Goal: Task Accomplishment & Management: Manage account settings

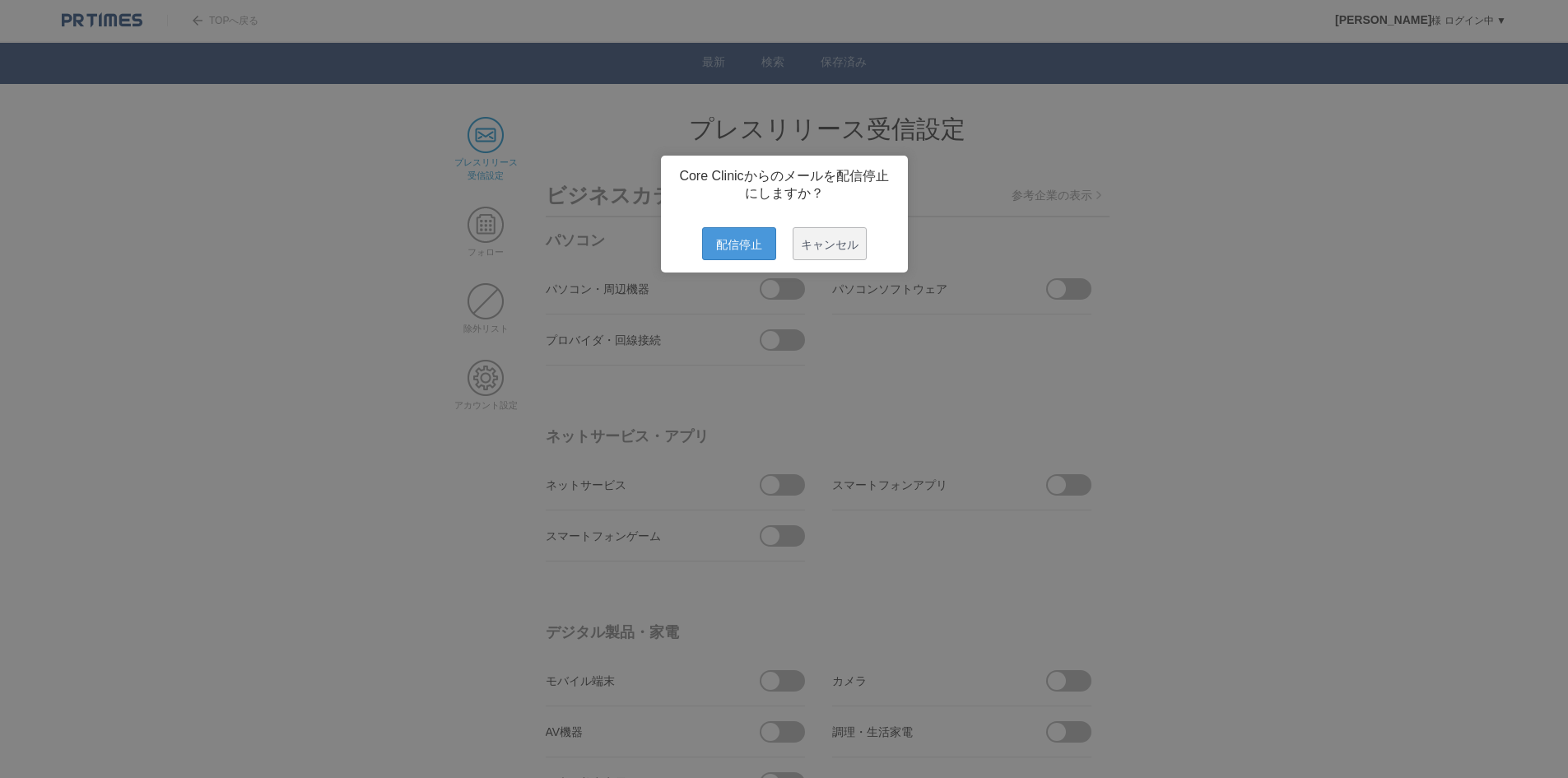
click at [744, 254] on span "配信停止" at bounding box center [738, 243] width 74 height 33
click at [743, 260] on span "配信停止" at bounding box center [738, 243] width 74 height 33
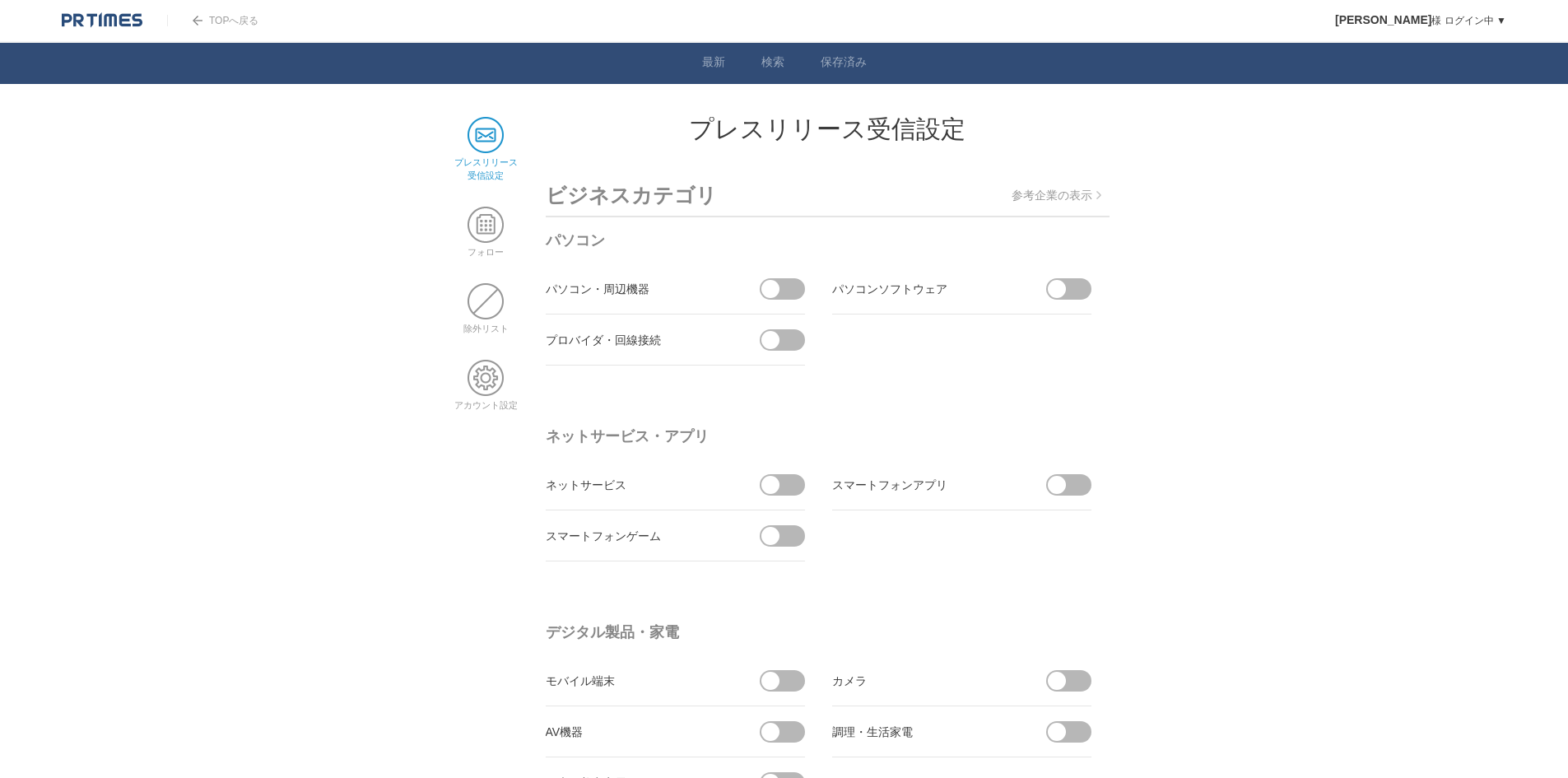
click at [220, 21] on link "TOPへ戻る" at bounding box center [213, 21] width 91 height 12
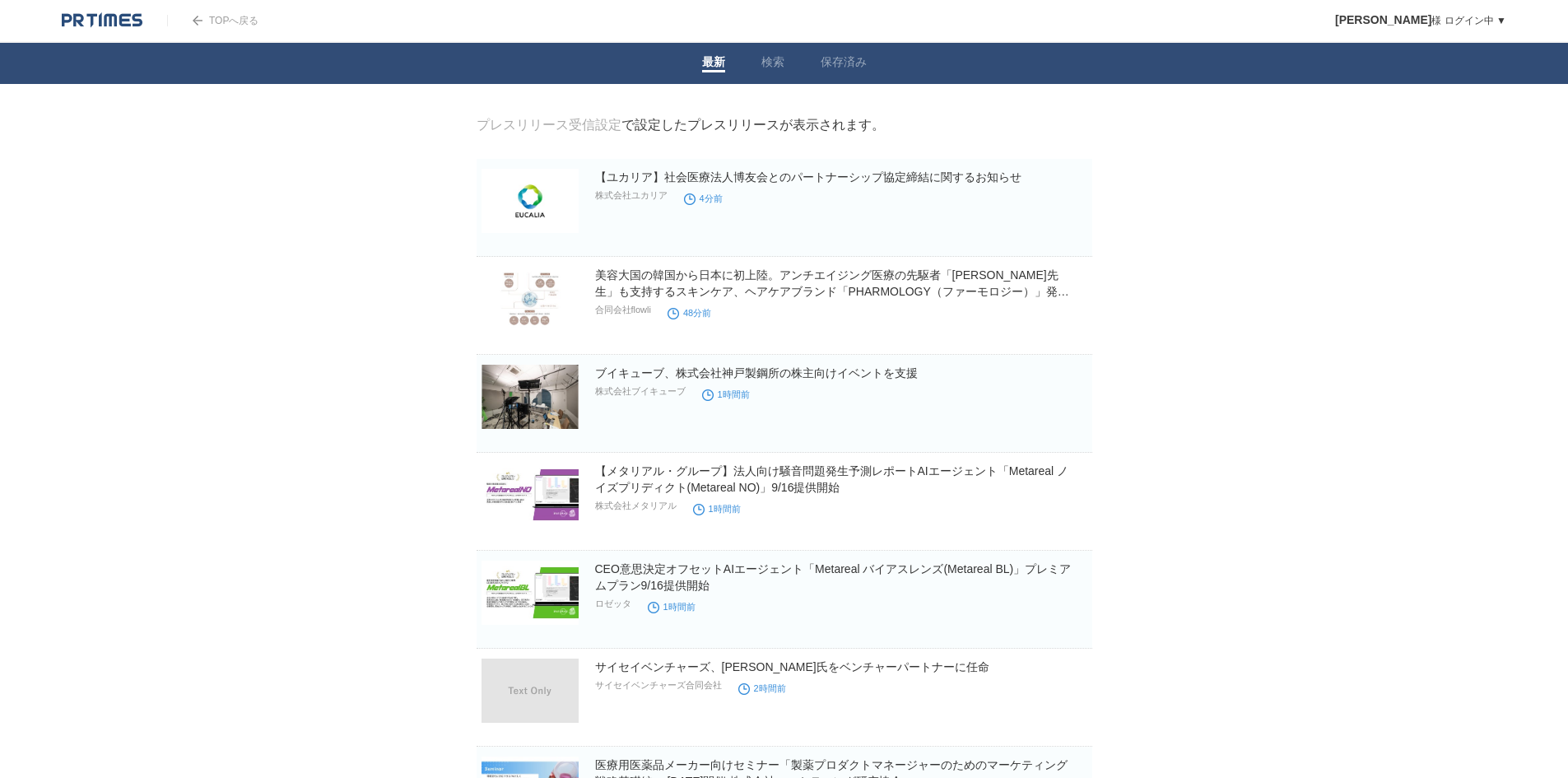
click at [548, 127] on link "プレスリリース受信設定" at bounding box center [549, 125] width 145 height 14
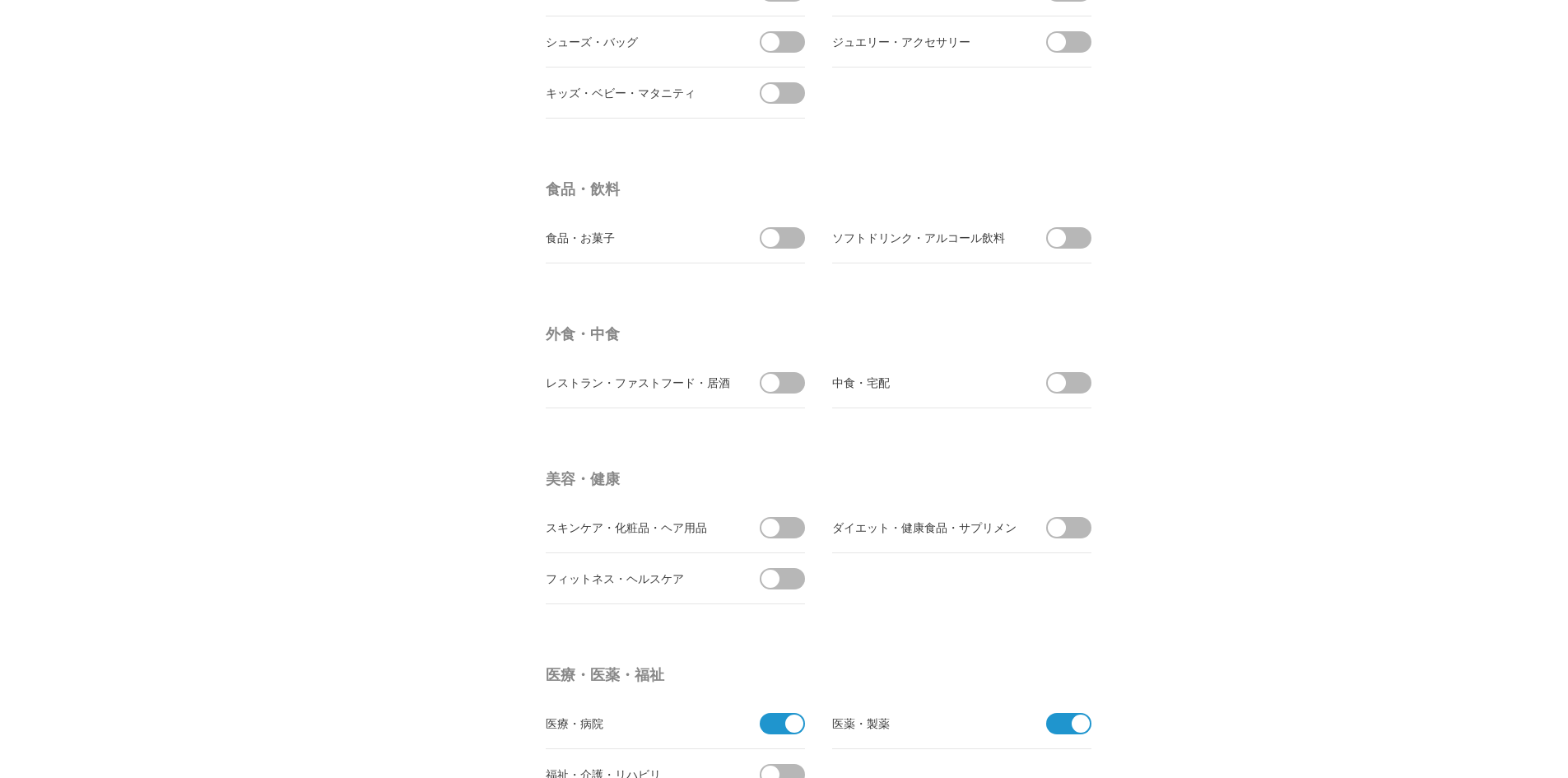
scroll to position [2799, 0]
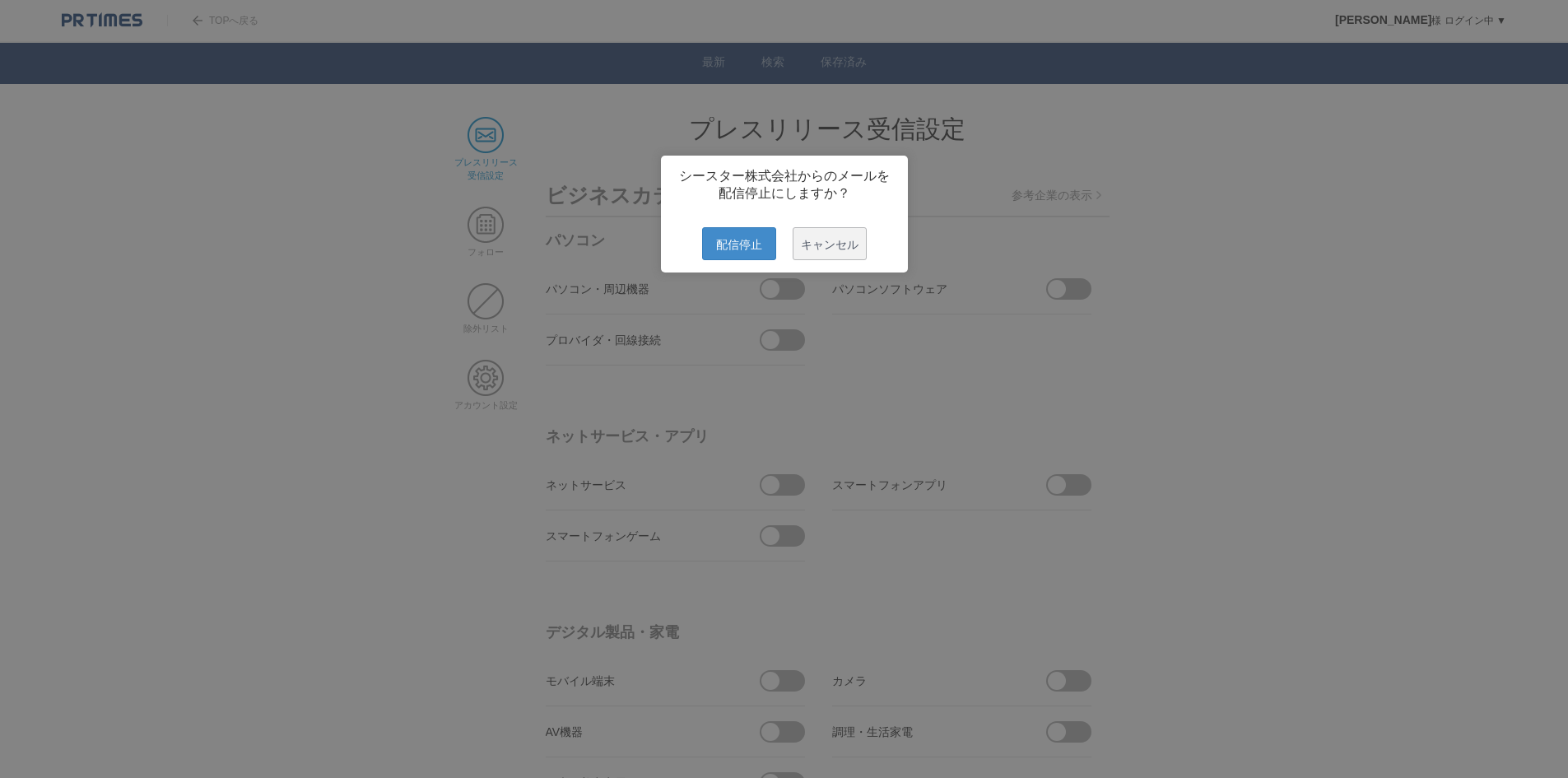
drag, startPoint x: 743, startPoint y: 258, endPoint x: 730, endPoint y: 218, distance: 42.1
click at [743, 258] on span "配信停止" at bounding box center [738, 243] width 74 height 33
